Goal: Information Seeking & Learning: Learn about a topic

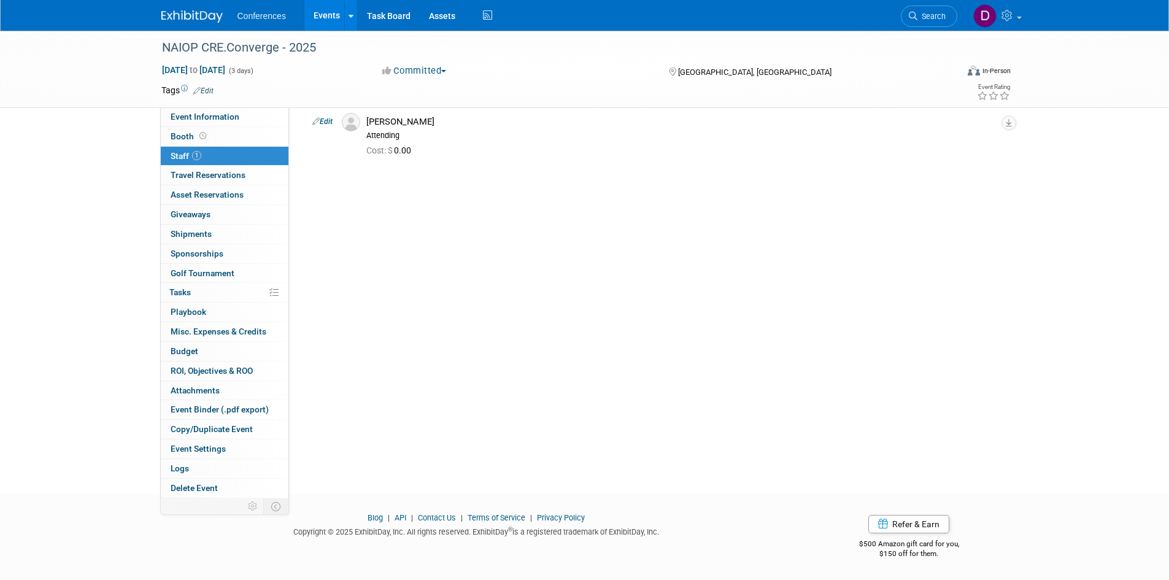
click at [194, 15] on img at bounding box center [191, 16] width 61 height 12
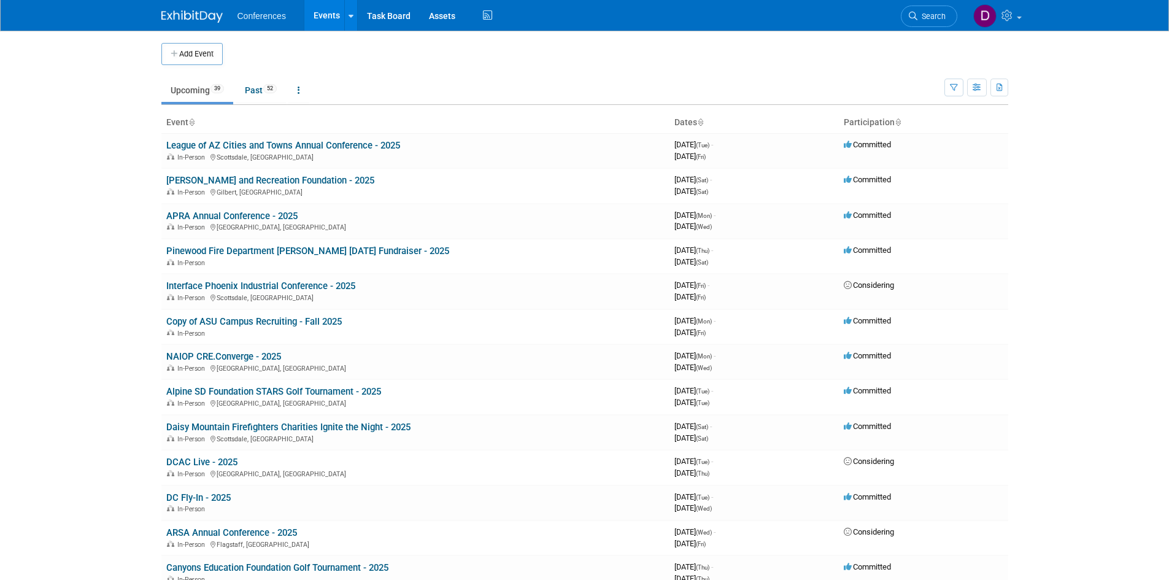
click at [137, 163] on body "Conferences Events Add Event Bulk Upload Events Shareable Event Boards Recently…" at bounding box center [584, 290] width 1169 height 580
click at [116, 258] on body "Conferences Events Add Event Bulk Upload Events Shareable Event Boards Recently…" at bounding box center [584, 290] width 1169 height 580
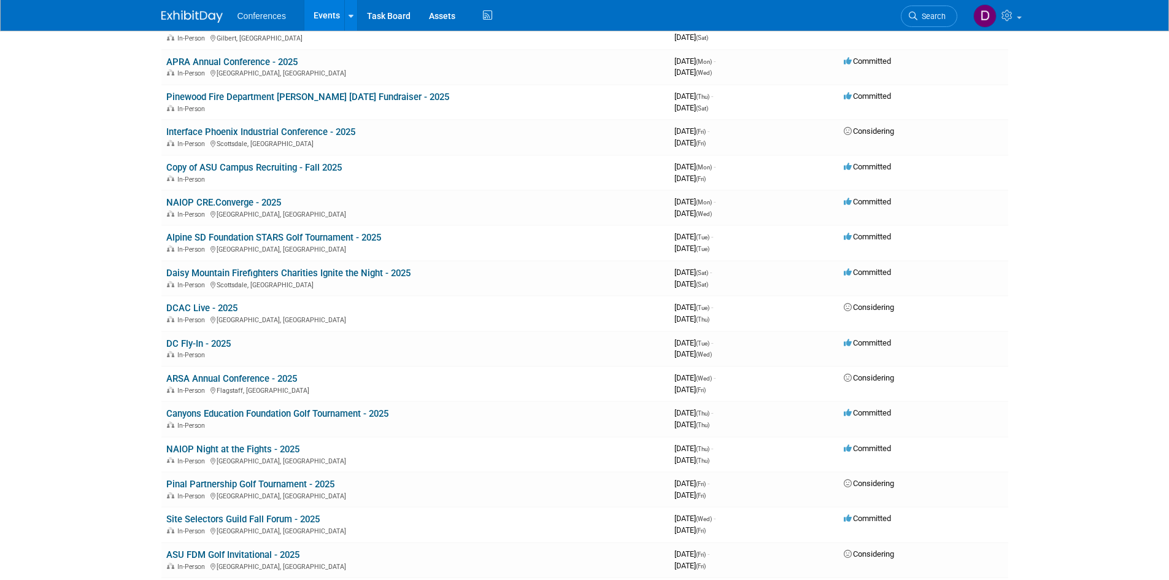
scroll to position [184, 0]
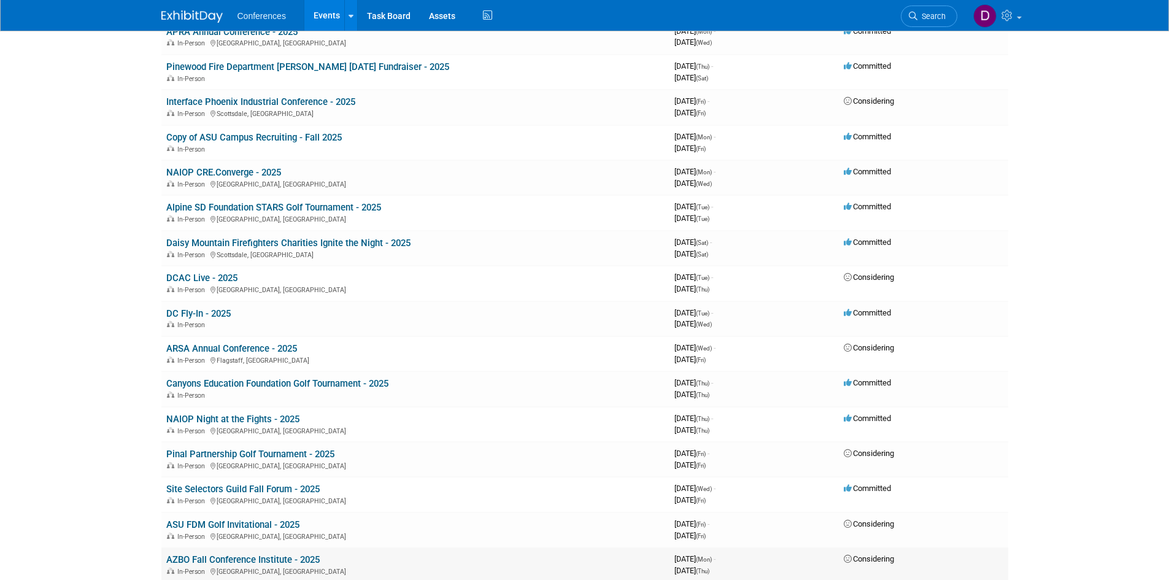
click at [289, 562] on link "AZBO Fall Conference Institute - 2025" at bounding box center [242, 559] width 153 height 11
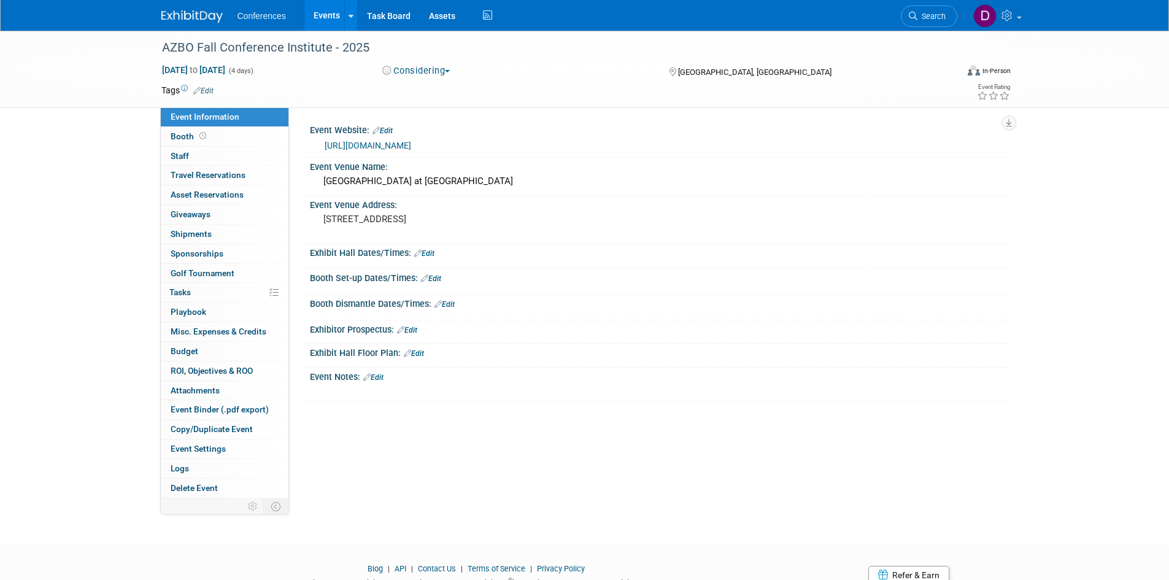
click at [99, 346] on div "AZBO Fall Conference Institute - 2025 [DATE] to [DATE] (4 days) [DATE] to [DATE…" at bounding box center [584, 277] width 1169 height 492
click at [16, 146] on div "AZBO Fall Conference Institute - 2025 [DATE] to [DATE] (4 days) [DATE] to [DATE…" at bounding box center [584, 277] width 1169 height 492
